Goal: Task Accomplishment & Management: Manage account settings

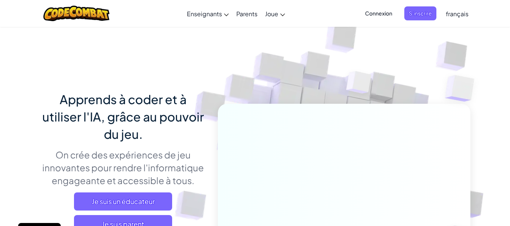
click at [385, 15] on span "Connexion" at bounding box center [378, 13] width 36 height 14
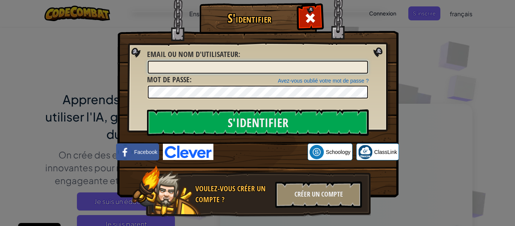
click at [355, 67] on input "Email ou nom d'utilisateur :" at bounding box center [258, 67] width 220 height 13
click at [214, 65] on input "[PERSON_NAME]" at bounding box center [258, 67] width 220 height 13
type input "E"
type input "[PERSON_NAME][EMAIL_ADDRESS][DOMAIN_NAME]"
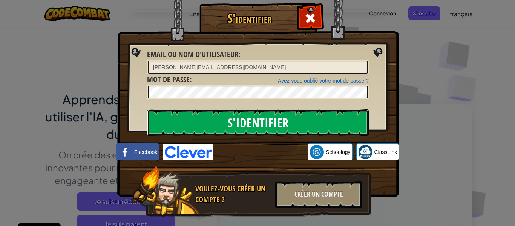
click at [345, 118] on input "S'identifier" at bounding box center [258, 122] width 222 height 26
